Goal: Task Accomplishment & Management: Use online tool/utility

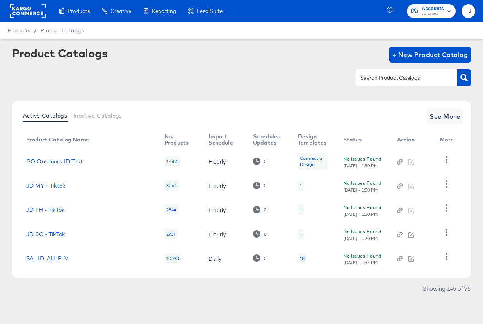
click at [18, 14] on rect at bounding box center [28, 11] width 36 height 14
click at [18, 13] on rect at bounding box center [28, 11] width 36 height 14
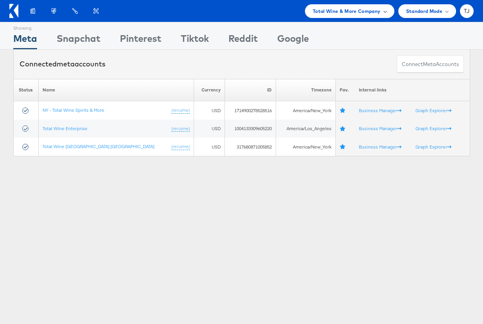
click at [383, 11] on span at bounding box center [385, 11] width 4 height 4
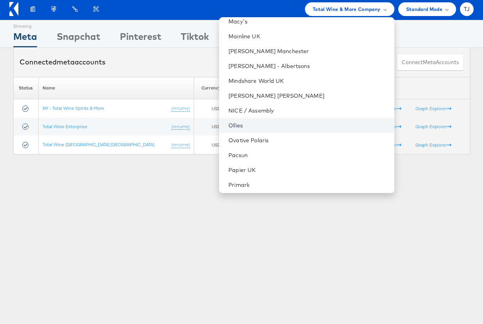
scroll to position [925, 0]
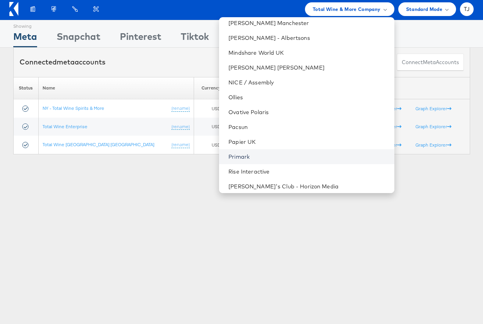
click at [297, 157] on link "Primark" at bounding box center [308, 157] width 159 height 8
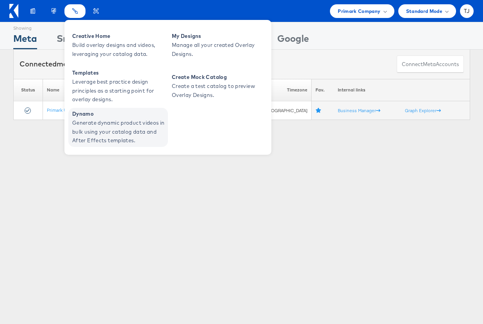
click at [95, 122] on span "Generate dynamic product videos in bulk using your catalog data and After Effec…" at bounding box center [119, 131] width 94 height 27
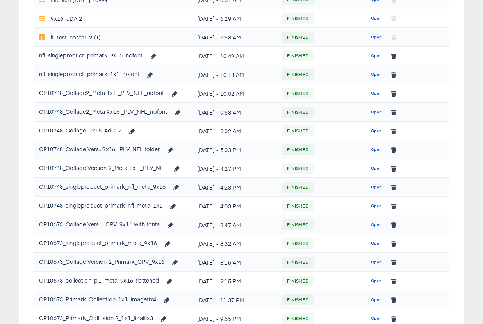
scroll to position [230, 0]
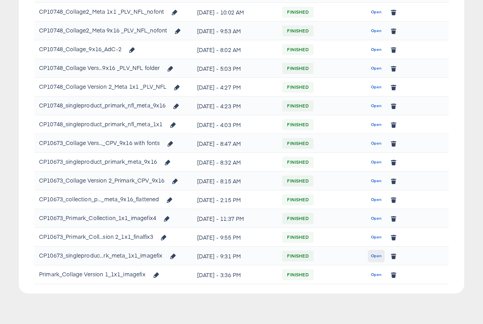
click at [375, 256] on span "Open" at bounding box center [376, 255] width 11 height 7
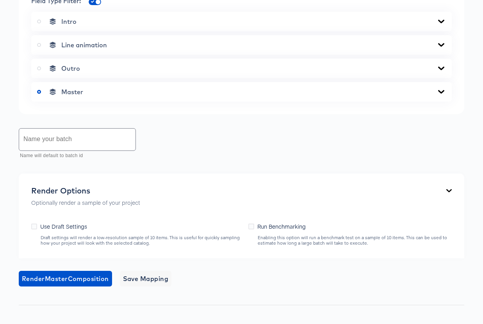
scroll to position [701, 0]
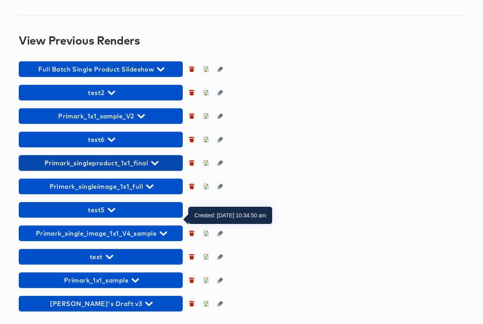
click at [157, 163] on span "Primark_singleproduct_1x1_final" at bounding box center [101, 163] width 156 height 11
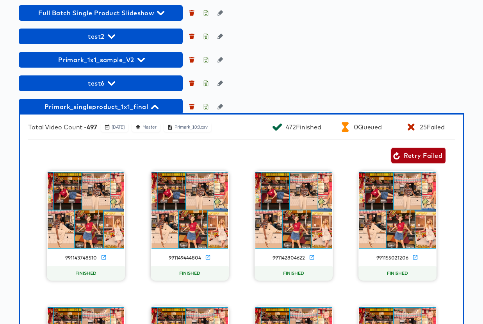
click at [419, 161] on span "Retry Failed" at bounding box center [419, 155] width 48 height 11
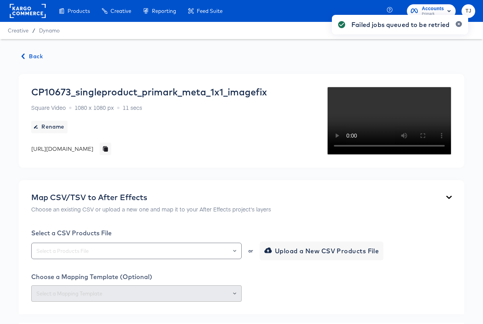
scroll to position [3, 0]
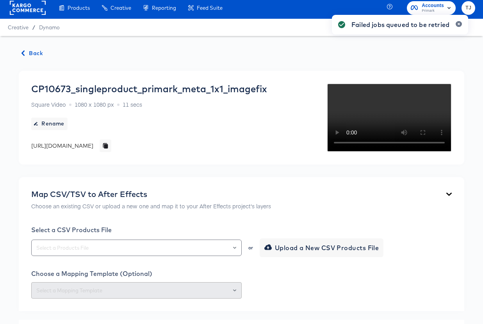
click at [33, 52] on span "Back" at bounding box center [32, 53] width 21 height 10
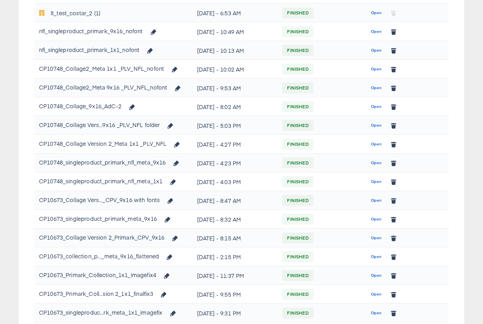
scroll to position [230, 0]
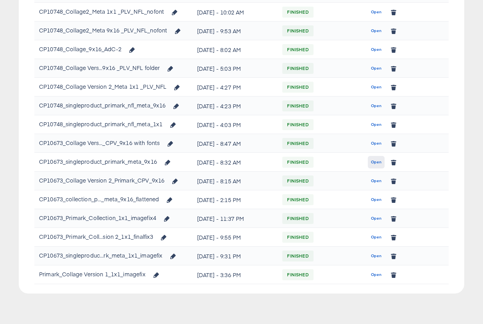
click at [379, 162] on span "Open" at bounding box center [376, 162] width 11 height 7
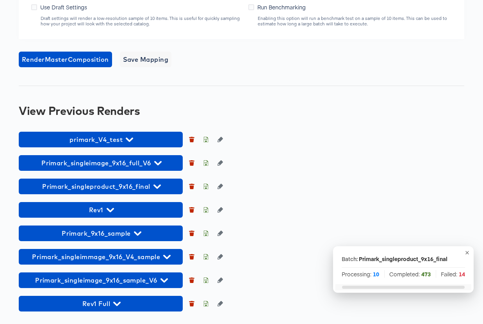
scroll to position [727, 0]
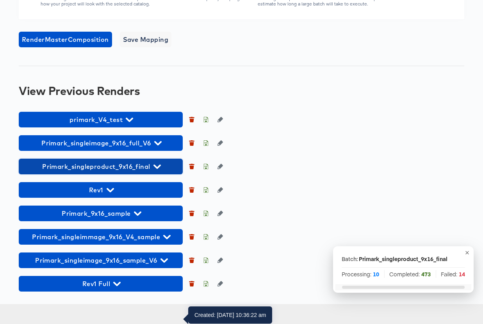
click at [161, 172] on span "Primark_singleproduct_9x16_final" at bounding box center [101, 166] width 156 height 11
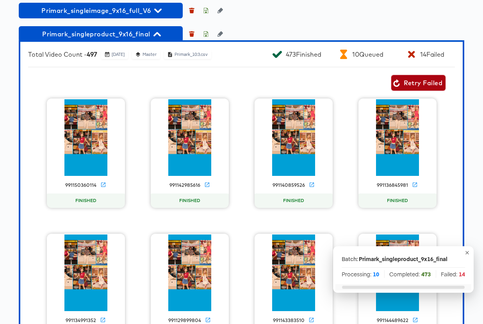
click at [427, 88] on span "Retry Failed" at bounding box center [419, 82] width 48 height 11
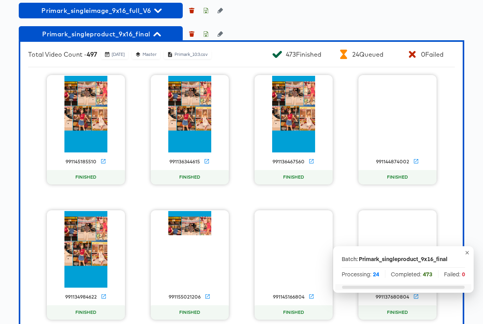
scroll to position [0, 0]
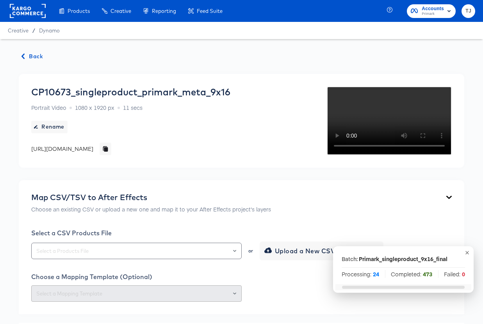
click at [37, 56] on span "Back" at bounding box center [32, 57] width 21 height 10
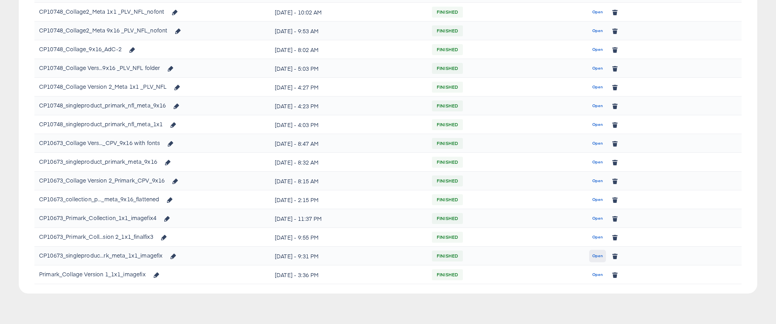
scroll to position [229, 0]
click at [483, 257] on span "Open" at bounding box center [597, 256] width 11 height 7
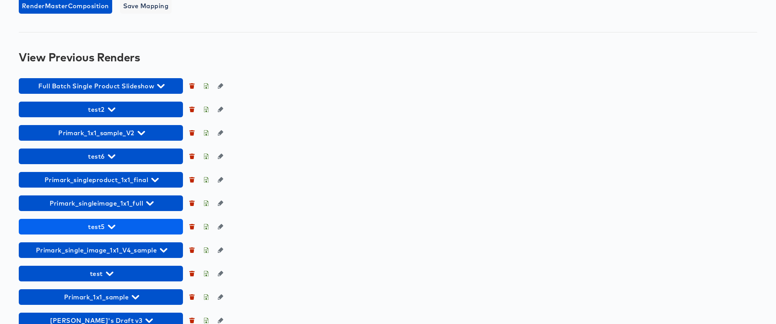
scroll to position [696, 0]
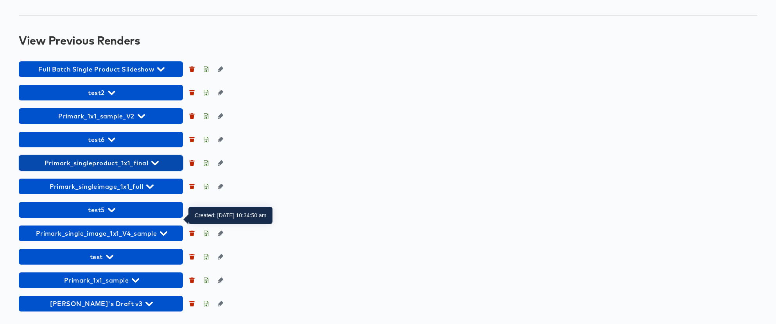
click at [154, 163] on icon "button" at bounding box center [154, 162] width 7 height 7
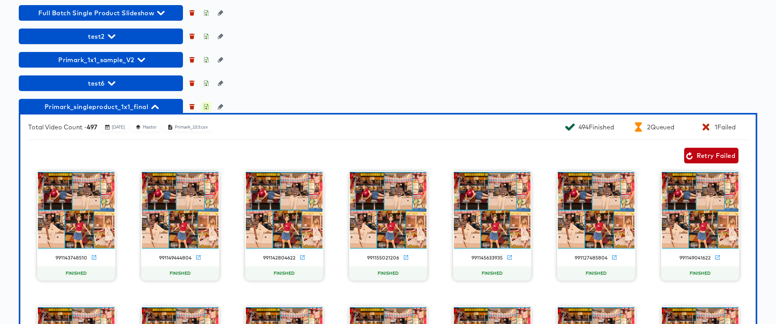
click at [206, 109] on icon "button" at bounding box center [205, 106] width 5 height 5
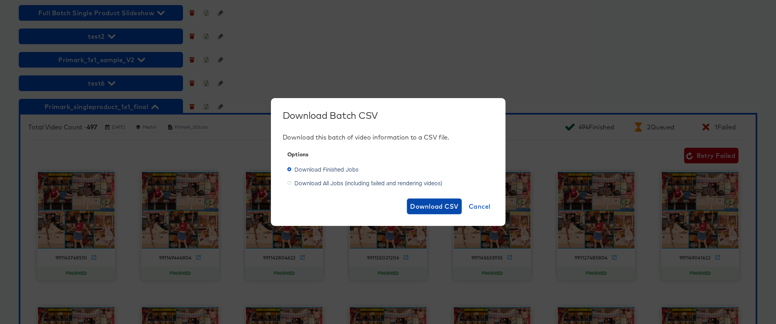
click at [421, 203] on span "Download CSV" at bounding box center [434, 206] width 48 height 11
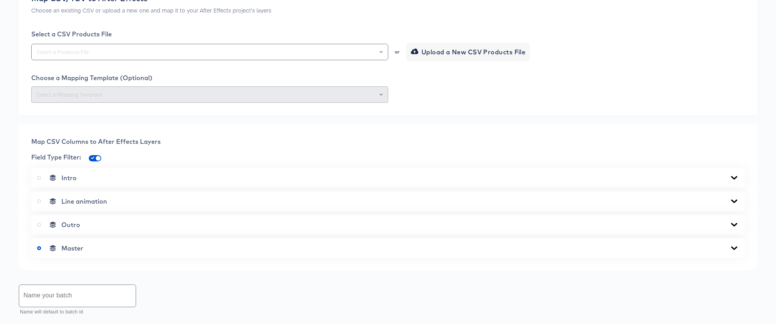
scroll to position [0, 0]
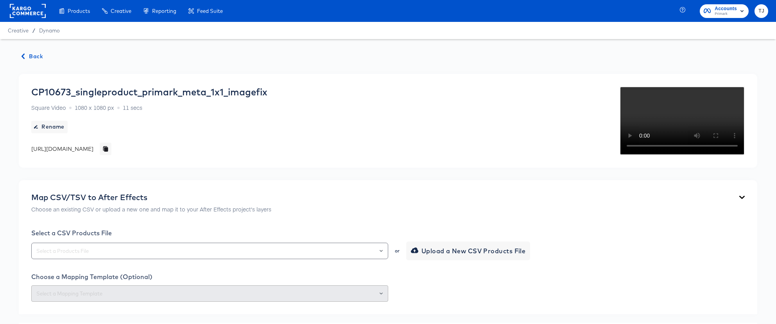
click at [30, 54] on span "Back" at bounding box center [32, 57] width 21 height 10
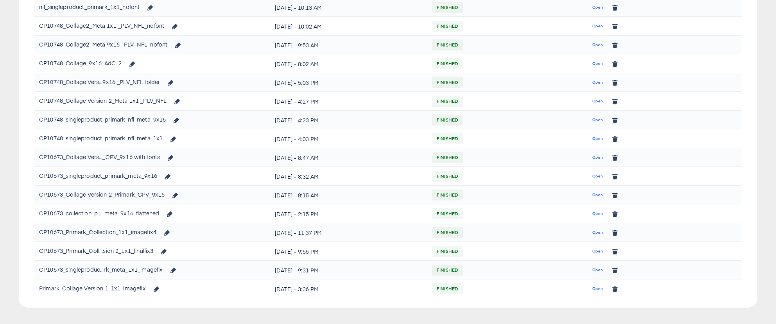
scroll to position [230, 0]
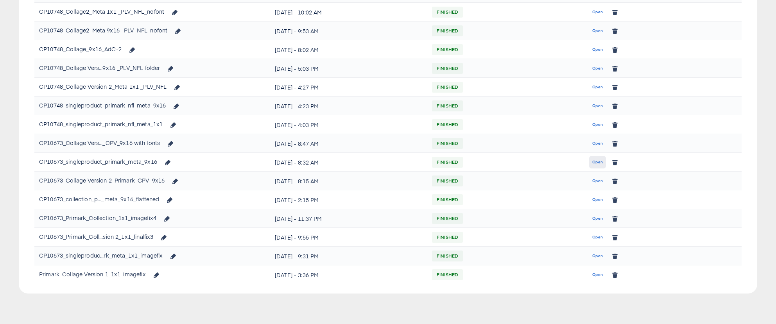
drag, startPoint x: 605, startPoint y: 164, endPoint x: 593, endPoint y: 162, distance: 11.8
click at [483, 163] on div "Open" at bounding box center [663, 161] width 148 height 13
click at [483, 162] on span "Open" at bounding box center [597, 162] width 11 height 7
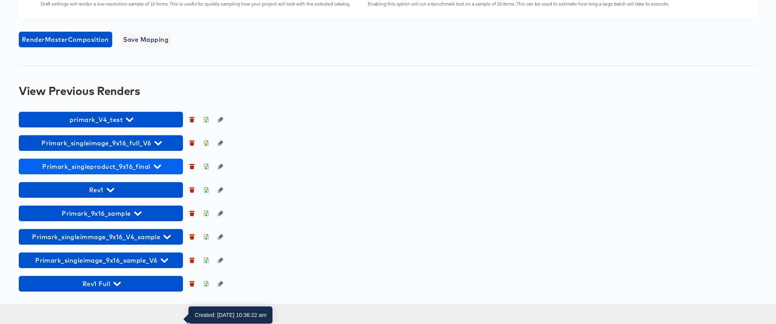
scroll to position [623, 0]
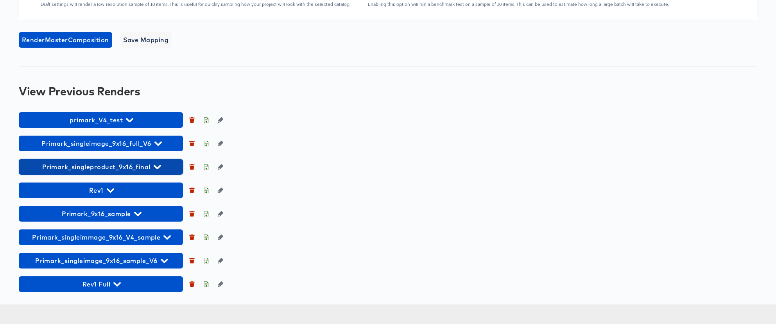
click at [156, 169] on icon "button" at bounding box center [157, 167] width 7 height 4
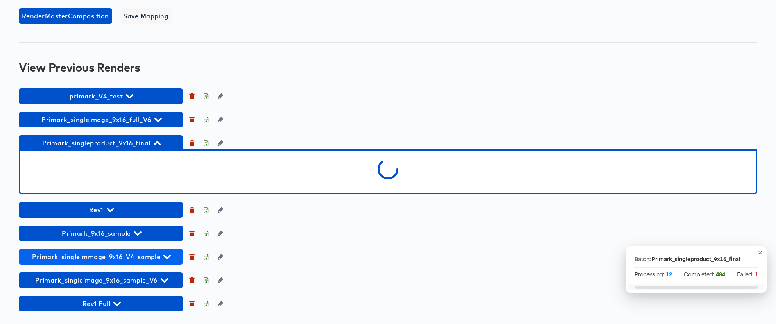
scroll to position [732, 0]
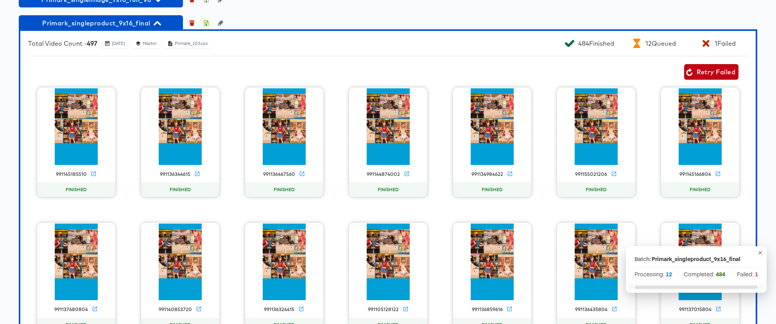
click at [204, 26] on icon "button" at bounding box center [205, 22] width 5 height 5
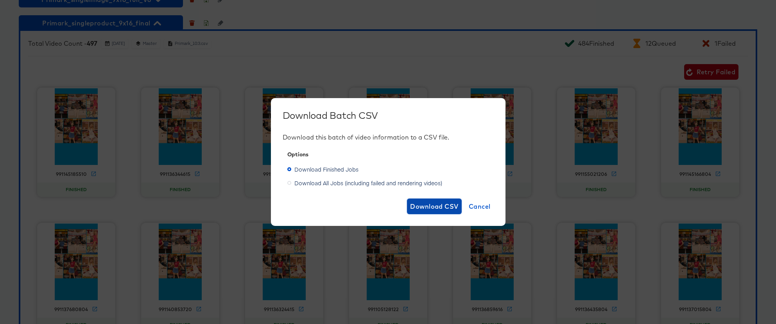
click at [435, 211] on span "Download CSV" at bounding box center [434, 206] width 48 height 11
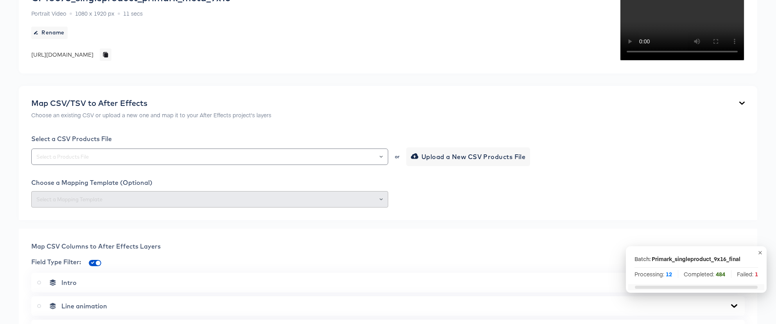
scroll to position [0, 0]
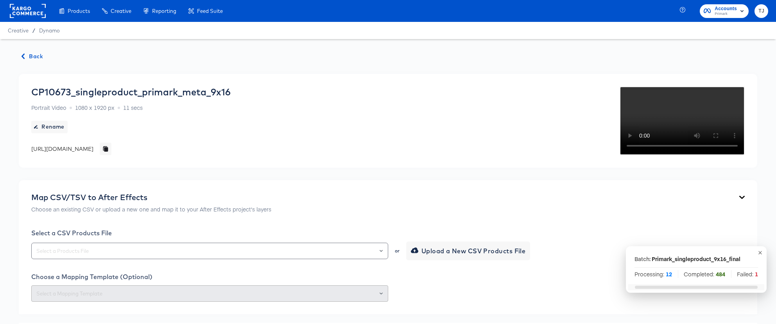
click at [31, 53] on span "Back" at bounding box center [32, 57] width 21 height 10
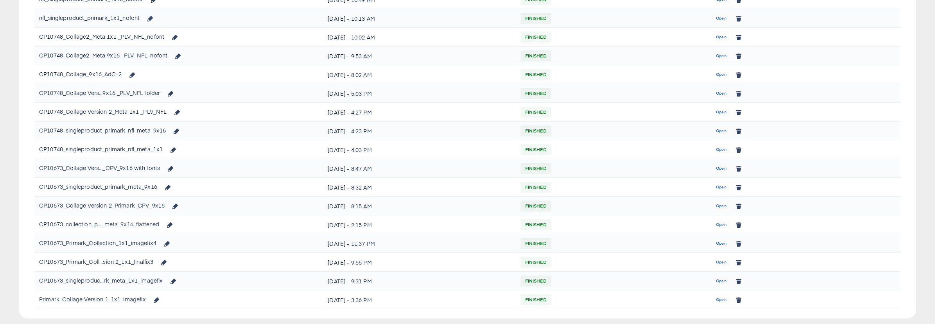
scroll to position [203, 0]
click at [483, 300] on span "Open" at bounding box center [721, 301] width 11 height 7
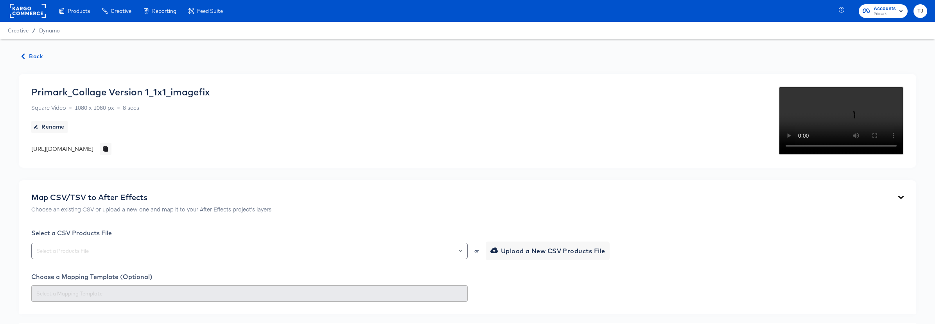
scroll to position [52, 0]
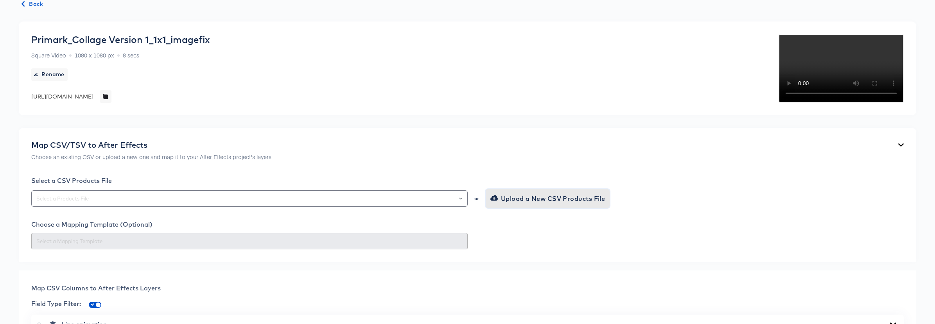
click at [483, 204] on span "Upload a New CSV Products File" at bounding box center [548, 198] width 113 height 11
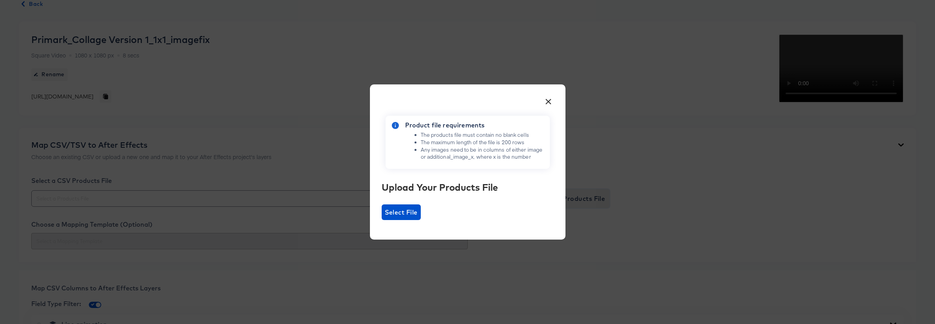
scroll to position [54, 0]
click at [417, 211] on span "Select File" at bounding box center [401, 212] width 33 height 11
click at [381, 220] on input "Select File" at bounding box center [381, 220] width 0 height 0
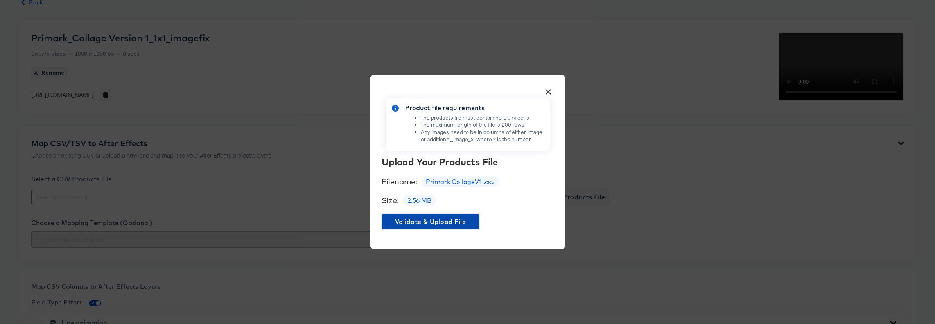
click at [405, 218] on span "Validate & Upload File" at bounding box center [430, 221] width 91 height 11
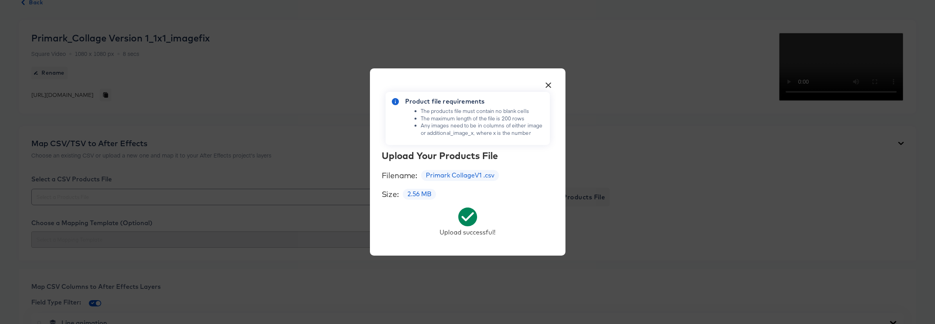
click at [483, 86] on button "×" at bounding box center [548, 83] width 14 height 14
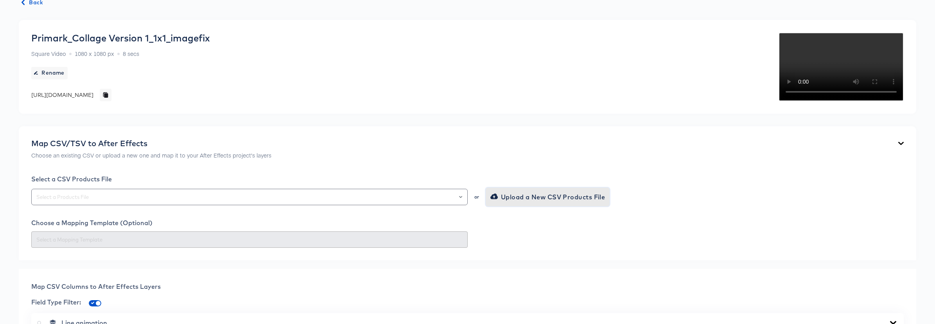
click at [483, 202] on span "Upload a New CSV Products File" at bounding box center [548, 197] width 113 height 11
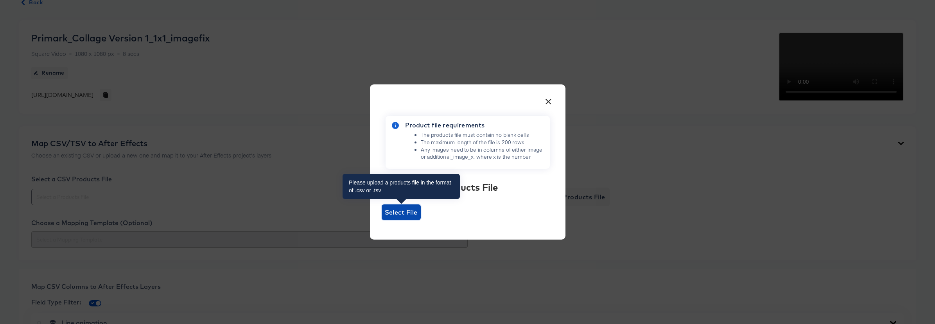
click at [398, 211] on span "Select File" at bounding box center [401, 212] width 33 height 11
click at [381, 220] on input "Select File" at bounding box center [381, 220] width 0 height 0
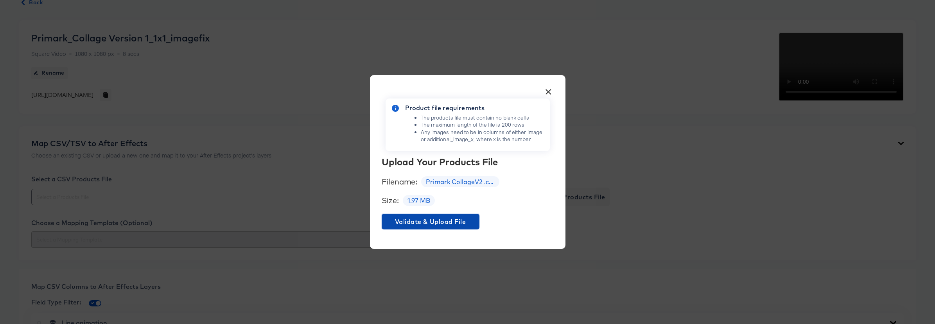
drag, startPoint x: 410, startPoint y: 219, endPoint x: 351, endPoint y: 206, distance: 60.5
click at [408, 220] on span "Validate & Upload File" at bounding box center [430, 221] width 91 height 11
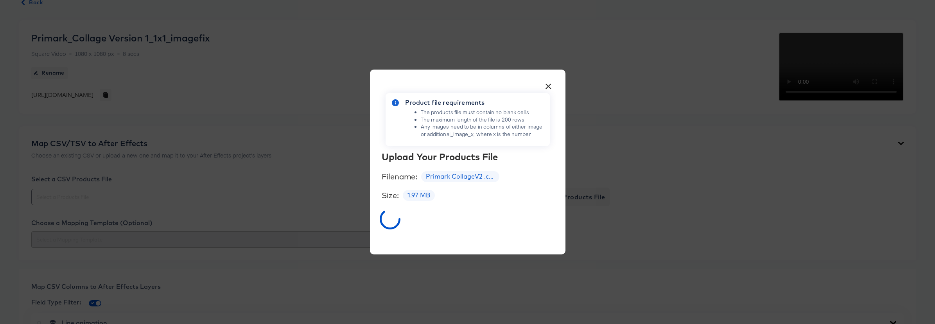
scroll to position [0, 0]
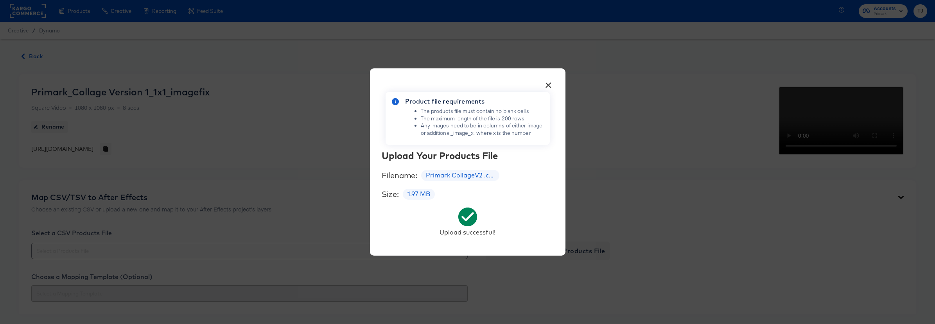
drag, startPoint x: 550, startPoint y: 84, endPoint x: 505, endPoint y: 86, distance: 45.0
click at [483, 85] on button "×" at bounding box center [548, 83] width 14 height 14
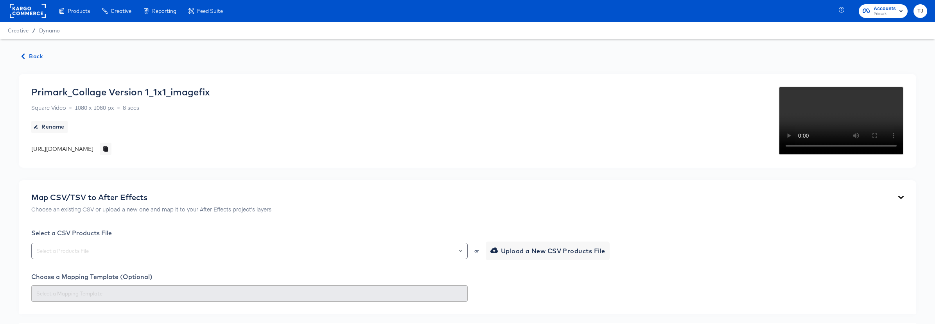
click at [30, 57] on span "Back" at bounding box center [32, 57] width 21 height 10
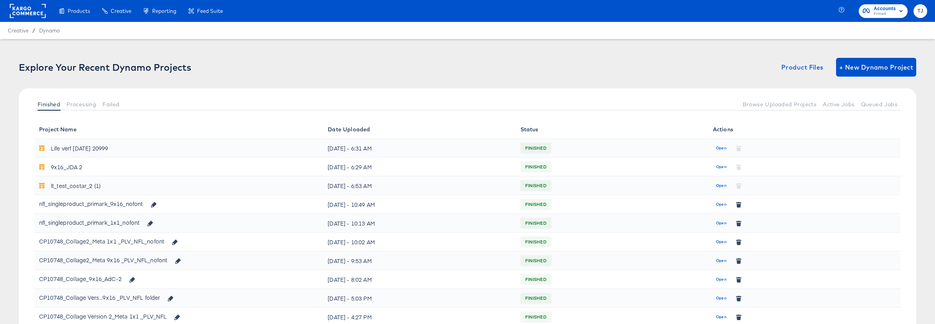
scroll to position [230, 0]
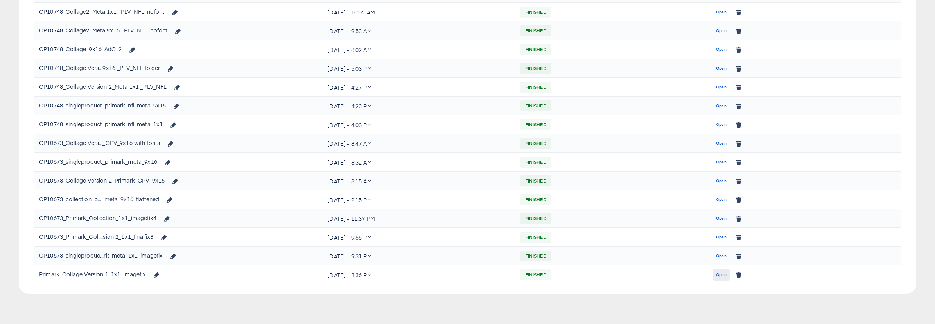
click at [483, 275] on span "Open" at bounding box center [721, 274] width 11 height 7
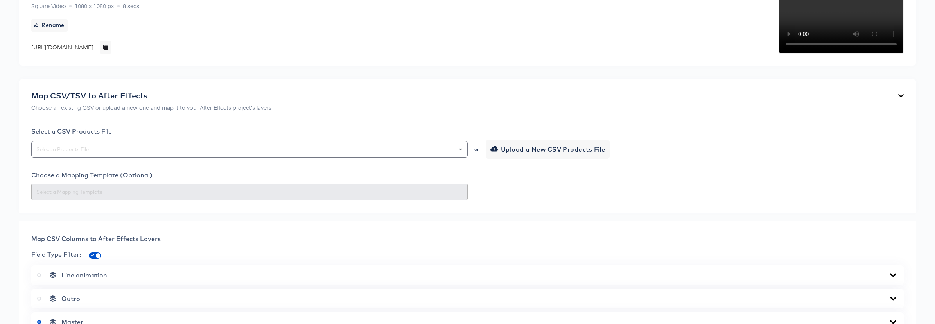
scroll to position [173, 0]
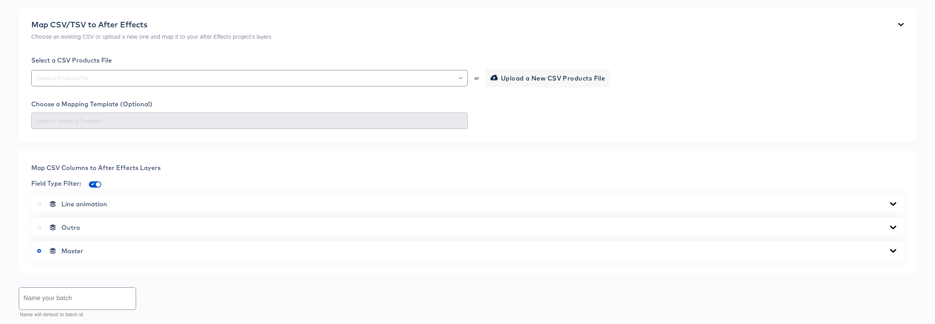
click at [459, 204] on div "Back Primark_Collage Version 1_1x1_imagefix Square Video 1080 x 1080 px 8 secs …" at bounding box center [467, 199] width 935 height 666
click at [462, 84] on div at bounding box center [456, 78] width 13 height 11
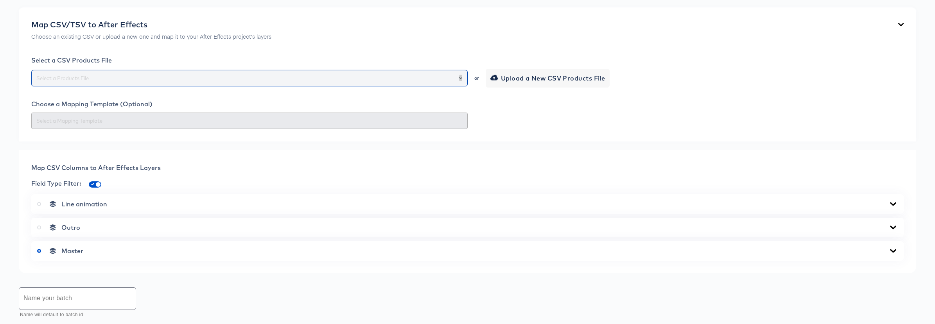
click at [462, 80] on icon "Open" at bounding box center [460, 78] width 3 height 3
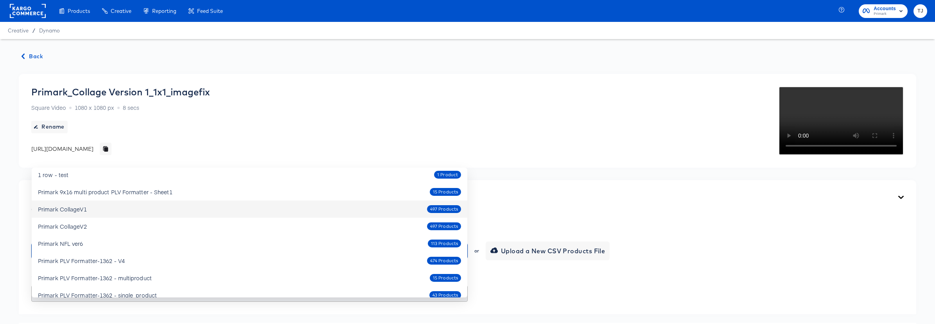
scroll to position [0, 0]
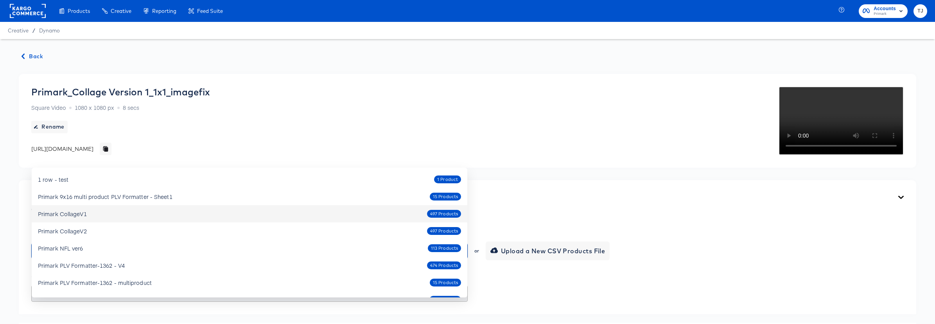
click at [120, 214] on div "Primark CollageV1 497 Products" at bounding box center [249, 214] width 423 height 13
type input "Primark CollageV1"
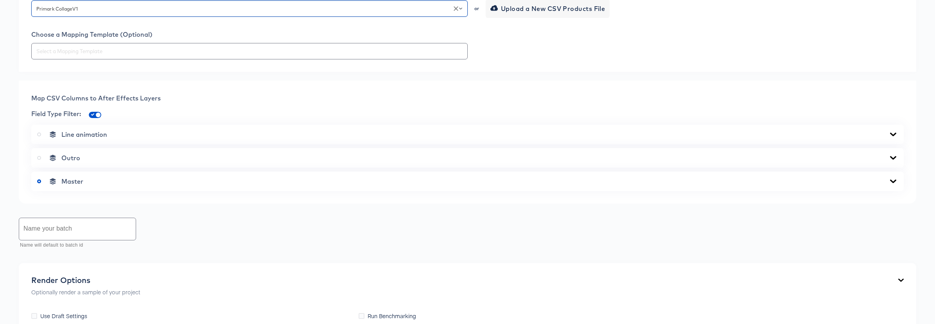
scroll to position [284, 0]
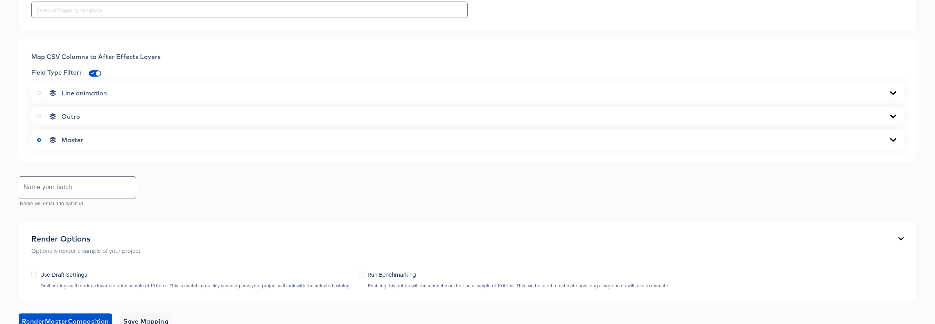
click at [483, 143] on icon at bounding box center [892, 140] width 9 height 6
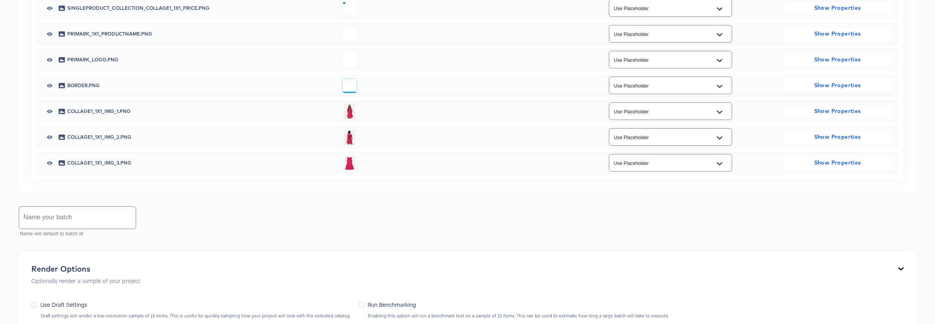
scroll to position [434, 0]
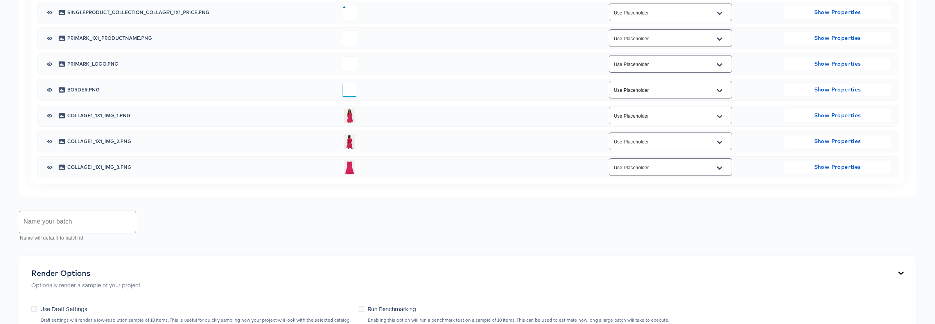
click at [483, 16] on icon "Open" at bounding box center [718, 13] width 5 height 6
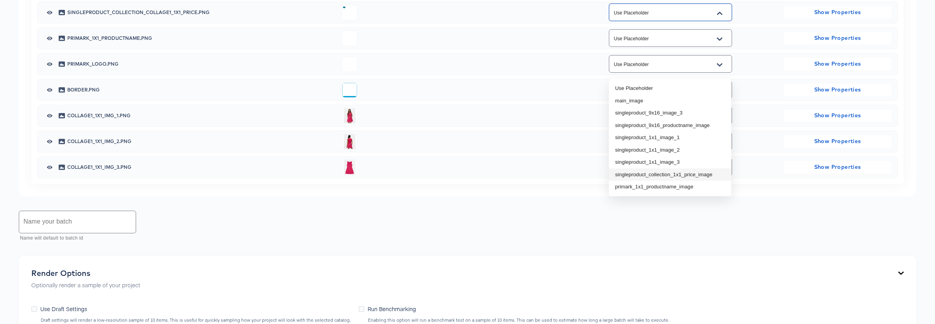
click at [483, 175] on li "singleproduct_collection_1x1_price_image" at bounding box center [670, 174] width 122 height 13
type input "singleproduct_collection_1x1_price_image"
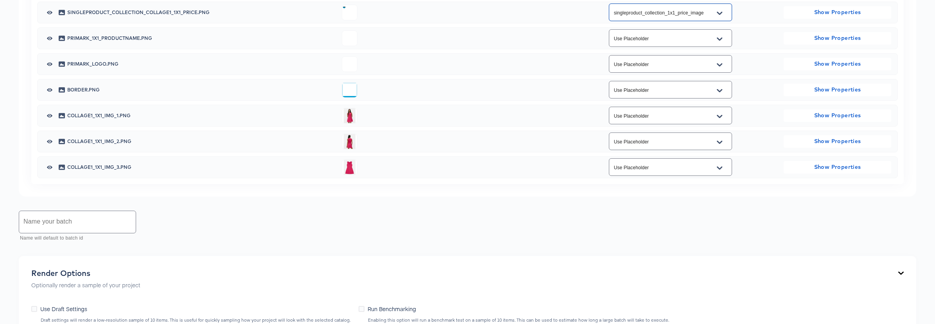
scroll to position [435, 0]
click at [483, 39] on icon "Open" at bounding box center [718, 37] width 5 height 3
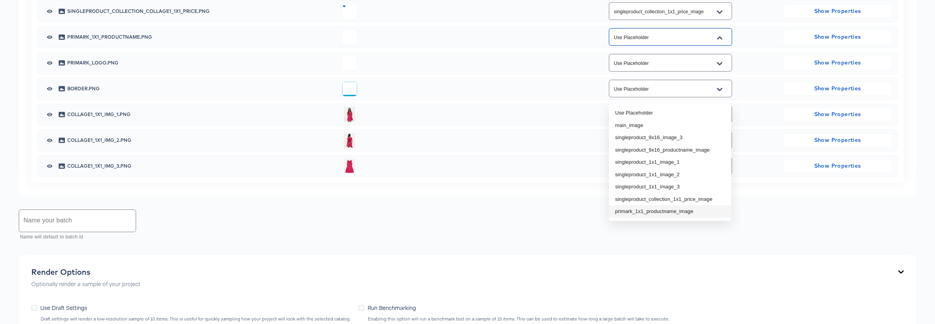
scroll to position [445, 0]
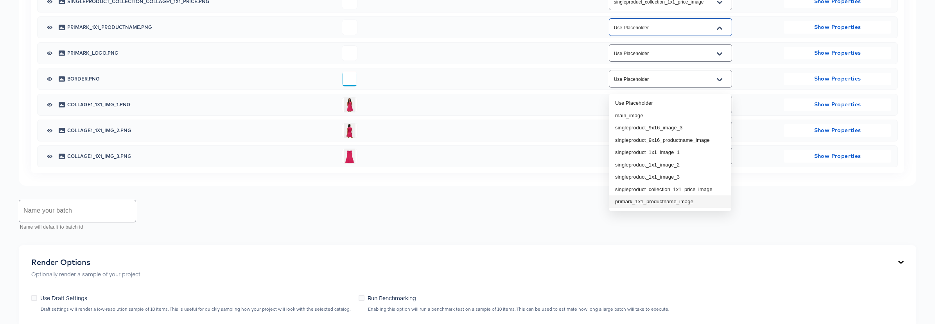
click at [483, 200] on li "primark_1x1_productname_image" at bounding box center [670, 201] width 122 height 13
type input "primark_1x1_productname_image"
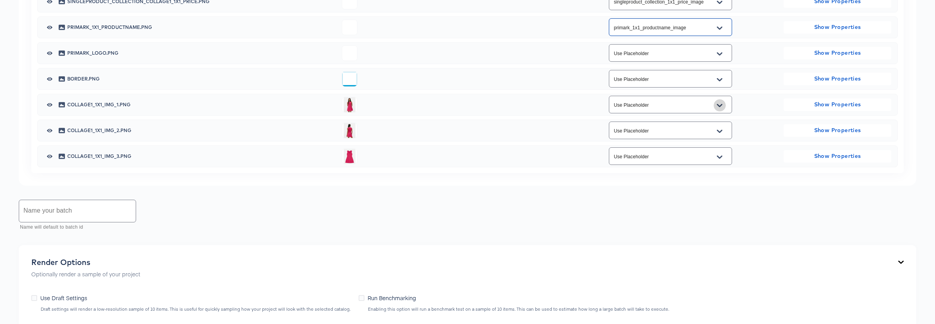
click at [483, 107] on icon "Open" at bounding box center [718, 105] width 5 height 3
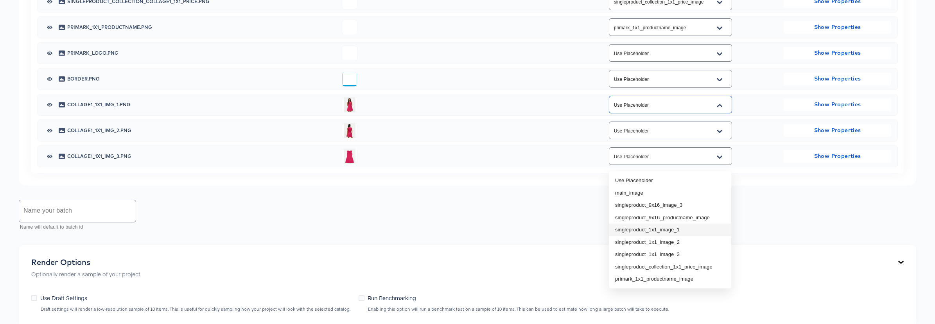
click at [483, 229] on li "singleproduct_1x1_image_1" at bounding box center [670, 230] width 122 height 13
type input "singleproduct_1x1_image_1"
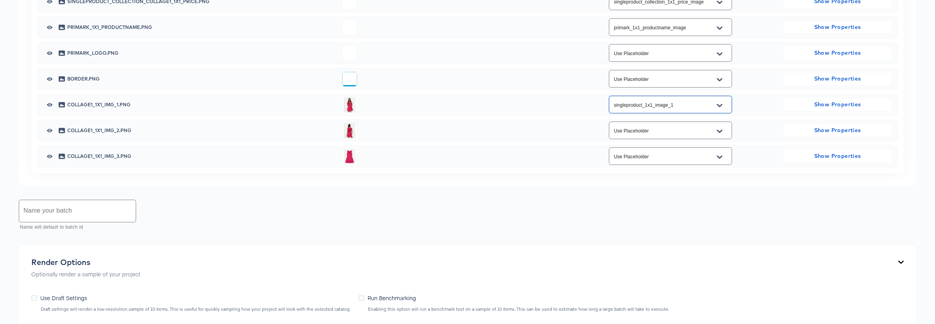
click at [483, 132] on icon "Open" at bounding box center [718, 130] width 5 height 3
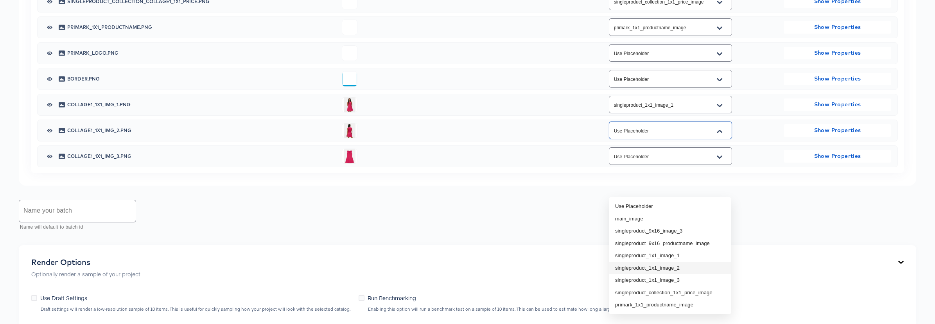
click at [483, 267] on li "singleproduct_1x1_image_2" at bounding box center [670, 268] width 122 height 13
type input "singleproduct_1x1_image_2"
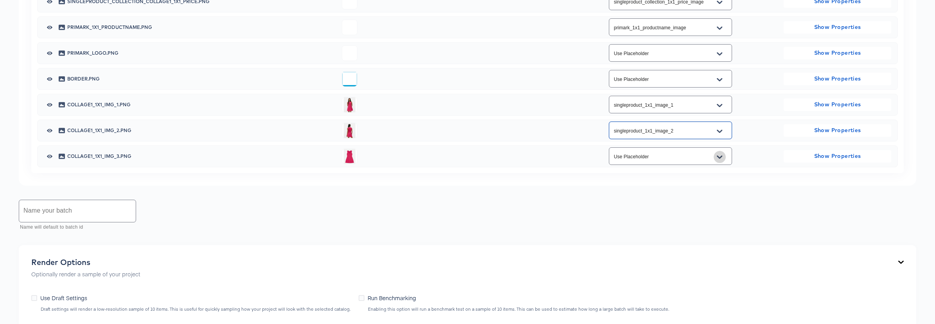
click at [483, 160] on icon "Open" at bounding box center [718, 157] width 5 height 6
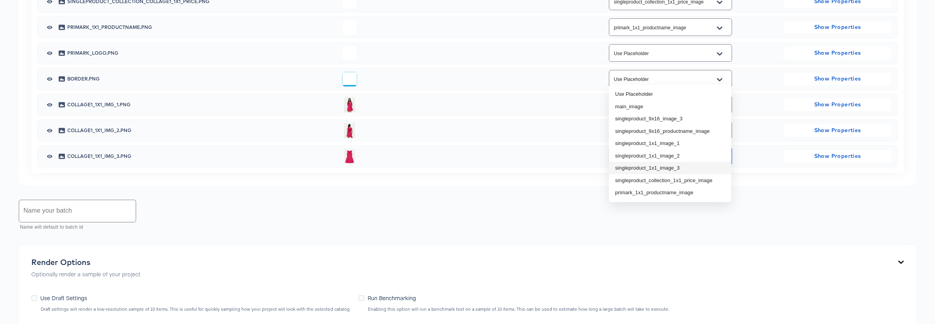
click at [483, 170] on li "singleproduct_1x1_image_3" at bounding box center [670, 168] width 122 height 13
type input "singleproduct_1x1_image_3"
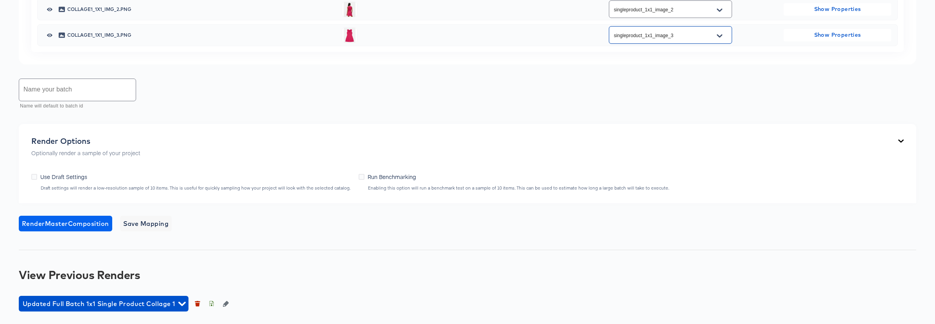
scroll to position [622, 0]
click at [70, 95] on input "text" at bounding box center [77, 90] width 116 height 22
type input "collage1_1x1_final"
click at [76, 229] on span "Render Master Composition" at bounding box center [65, 223] width 87 height 11
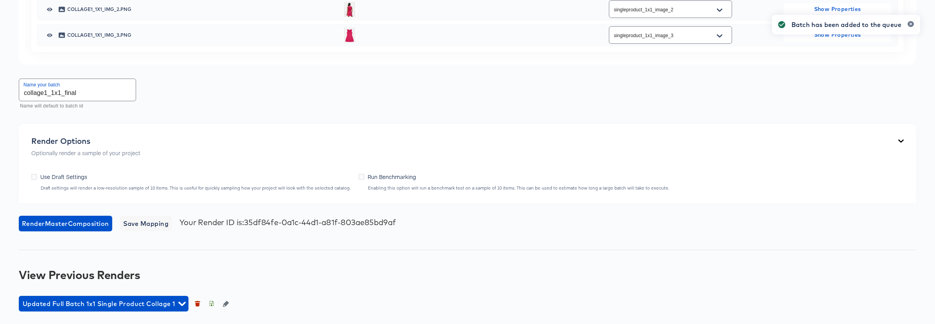
scroll to position [0, 0]
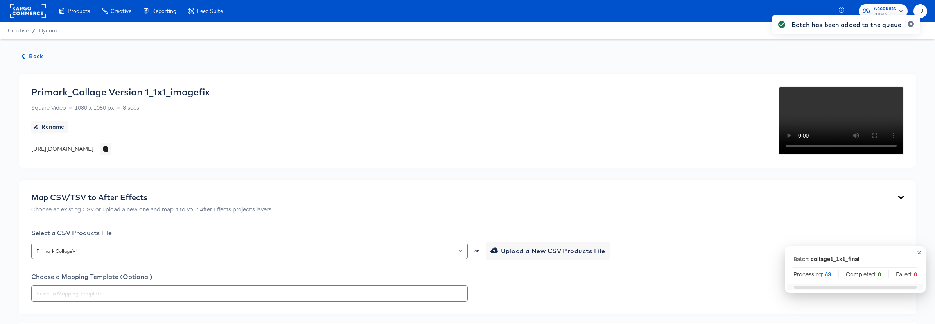
click at [38, 54] on span "Back" at bounding box center [32, 57] width 21 height 10
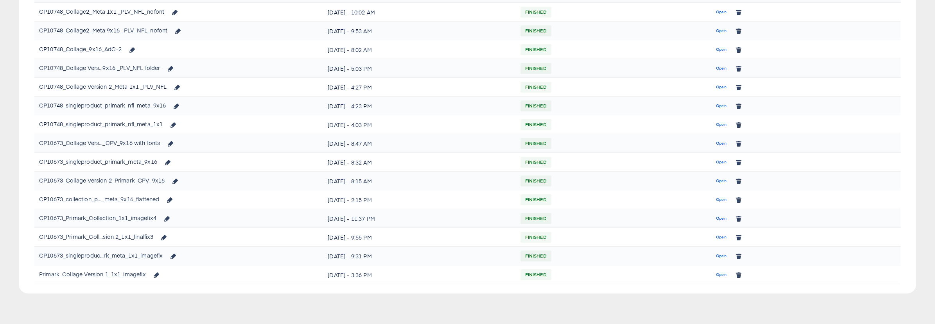
scroll to position [229, 0]
click at [106, 237] on div "CP10673_Primark_Coll...sion 2_1x1_finalfix3" at bounding box center [96, 237] width 114 height 13
click at [84, 235] on div "CP10673_Primark_Coll...sion 2_1x1_finalfix3" at bounding box center [96, 237] width 114 height 13
click at [166, 238] on icon "button" at bounding box center [163, 237] width 5 height 5
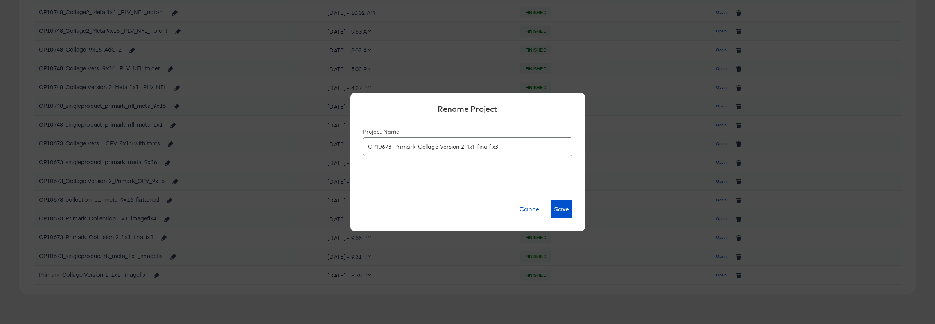
scroll to position [230, 0]
drag, startPoint x: 530, startPoint y: 210, endPoint x: 519, endPoint y: 212, distance: 11.5
click at [483, 210] on span "Cancel" at bounding box center [530, 209] width 22 height 11
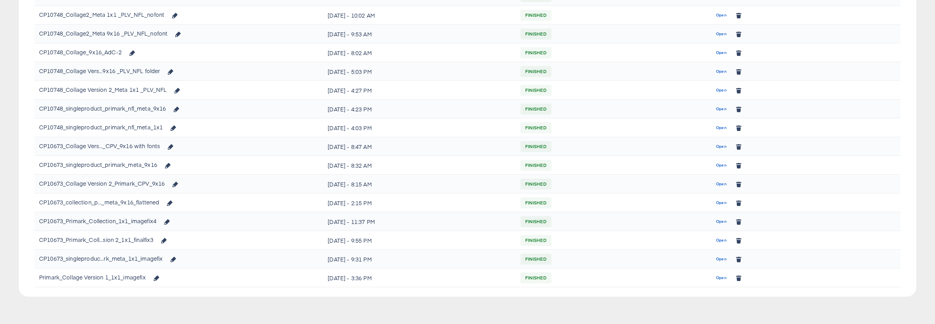
scroll to position [223, 0]
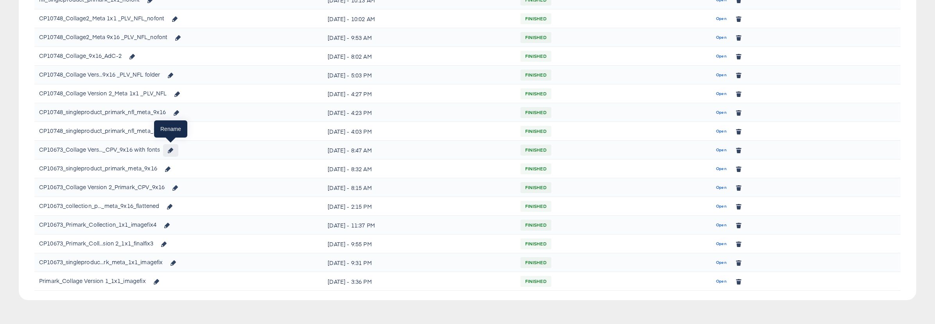
click at [171, 149] on icon "button" at bounding box center [170, 150] width 5 height 5
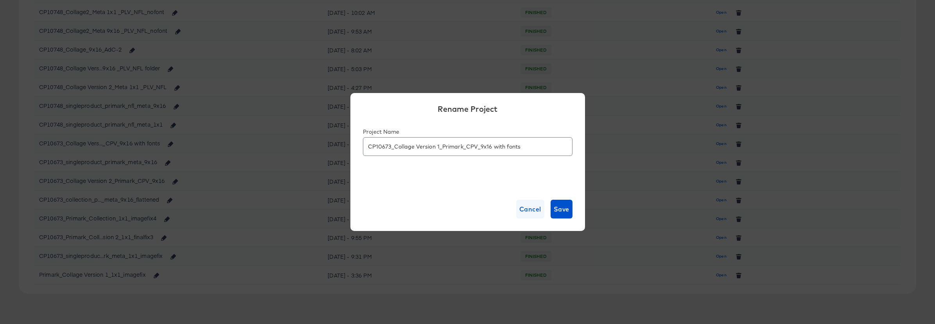
scroll to position [230, 0]
click at [483, 208] on span "Cancel" at bounding box center [530, 209] width 22 height 11
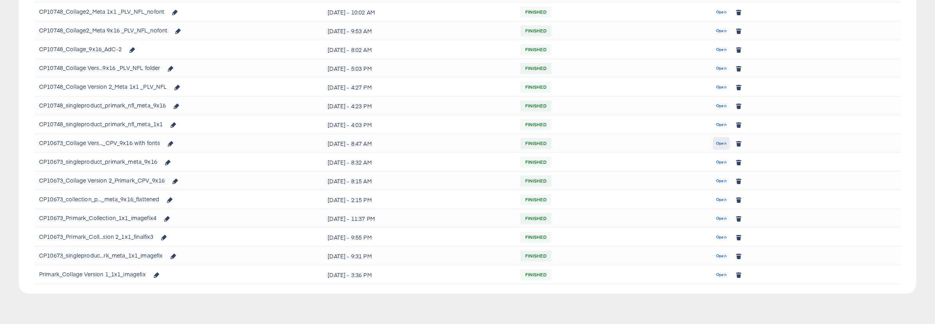
click at [483, 141] on span "Open" at bounding box center [721, 143] width 11 height 7
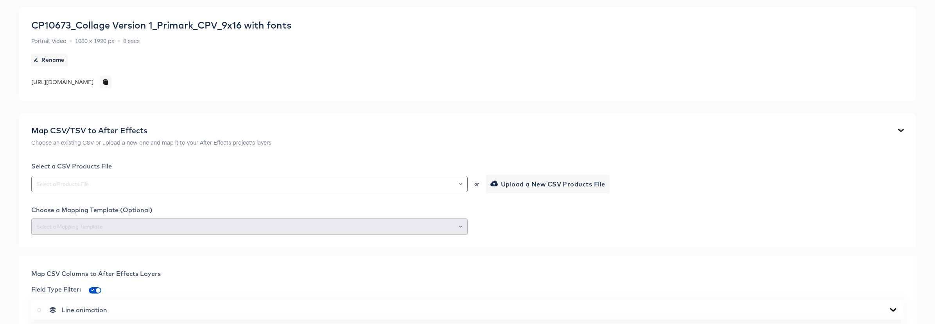
scroll to position [72, 0]
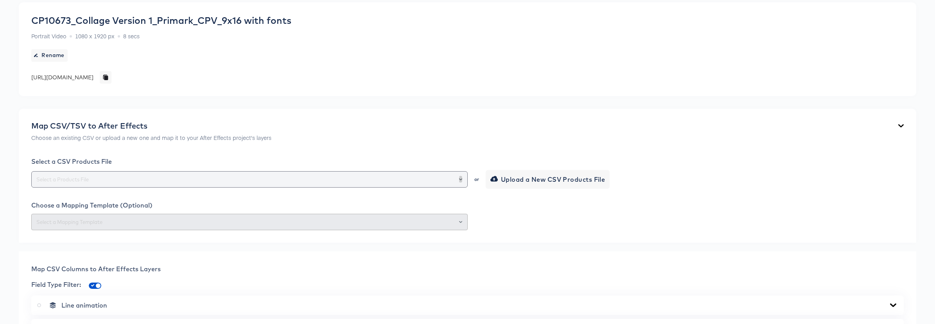
click at [461, 180] on icon "Open" at bounding box center [460, 179] width 3 height 3
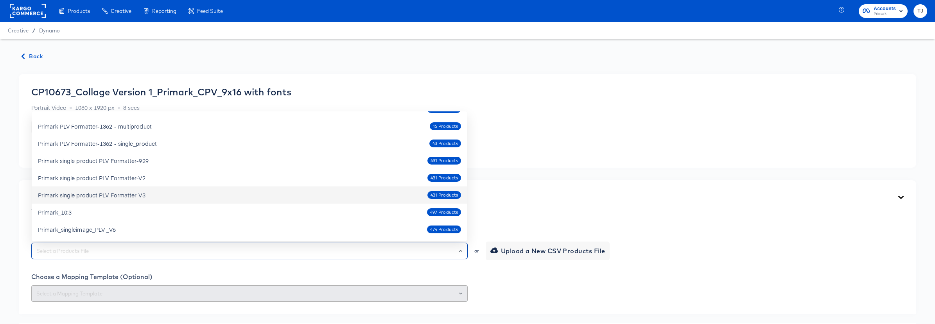
scroll to position [0, 0]
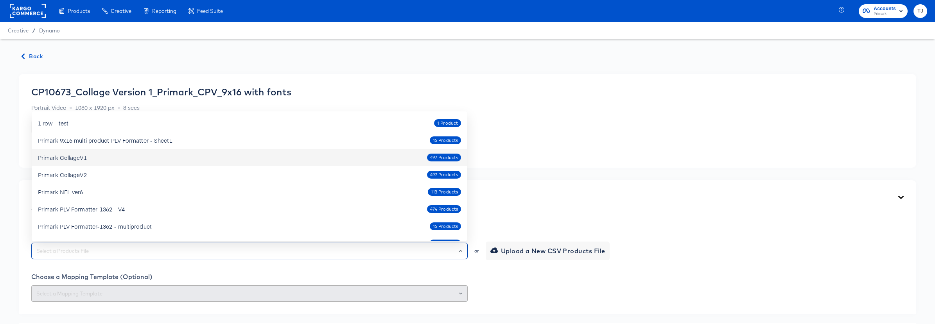
click at [312, 162] on div "Primark CollageV1 497 Products" at bounding box center [249, 157] width 423 height 13
type input "Primark CollageV1"
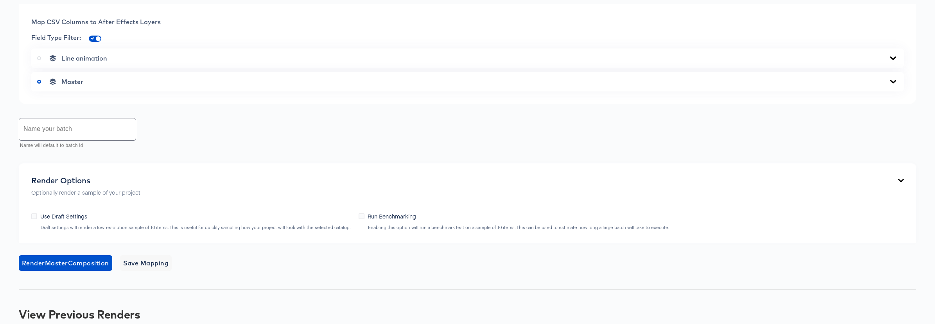
scroll to position [303, 0]
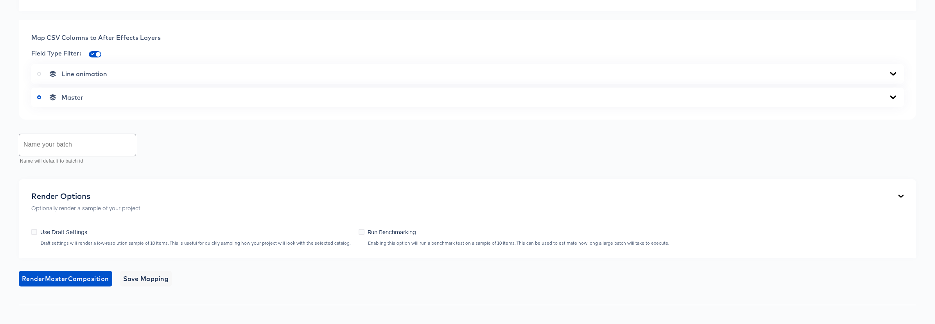
click at [483, 98] on icon at bounding box center [893, 97] width 6 height 4
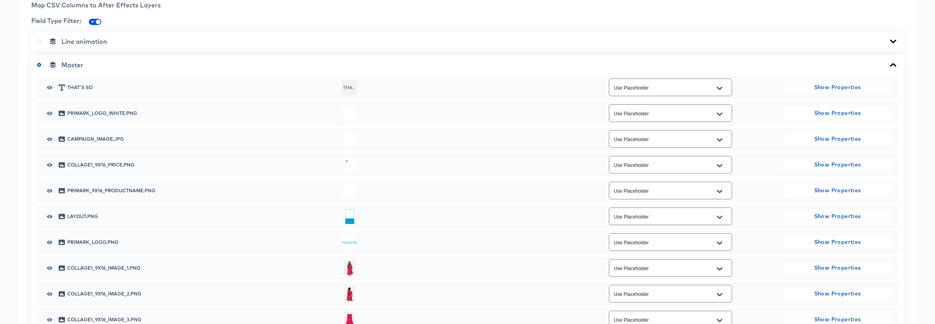
scroll to position [350, 0]
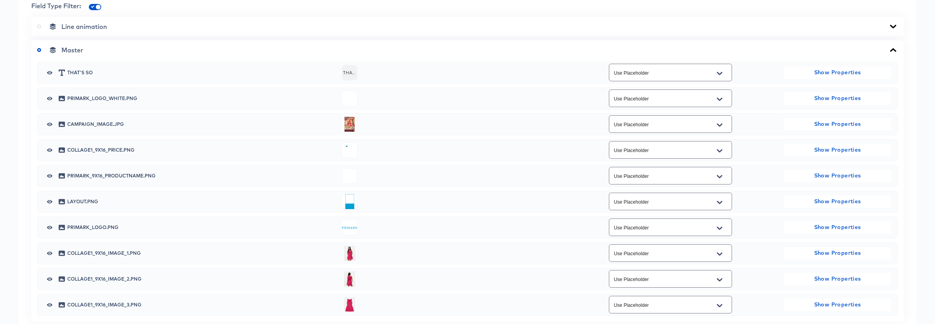
click at [483, 150] on icon "Open" at bounding box center [718, 151] width 5 height 6
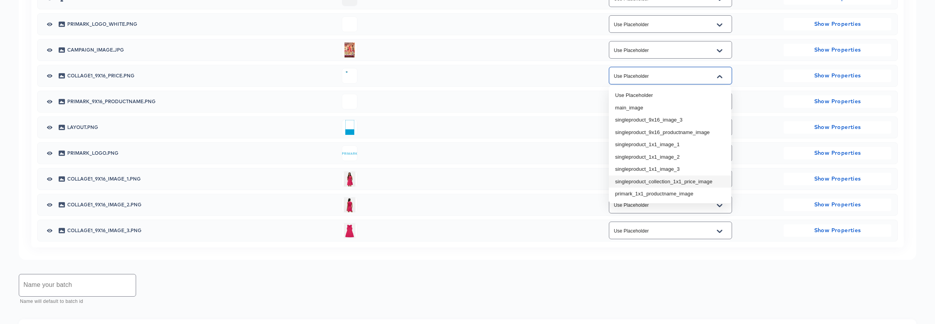
scroll to position [430, 0]
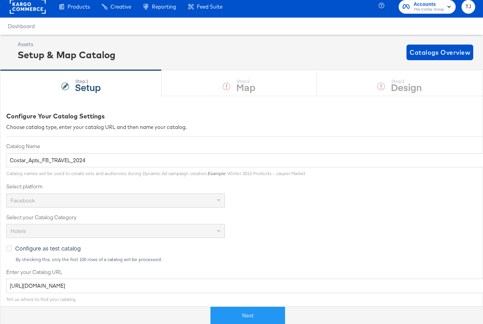
click at [0, 0] on div "Enhance Your Product Catalog, Map Them to Publishers, and Incorporate Overlay D…" at bounding box center [0, 0] width 0 height 0
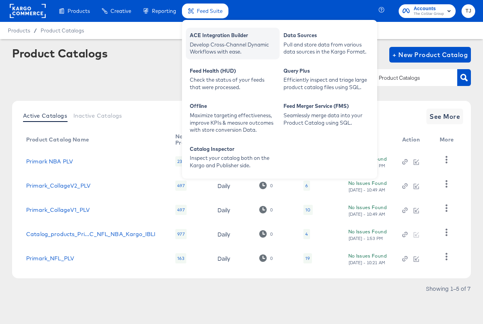
click at [219, 46] on div "Develop Cross-Channel Dynamic Workflows with ease." at bounding box center [233, 48] width 86 height 14
